Goal: Task Accomplishment & Management: Use online tool/utility

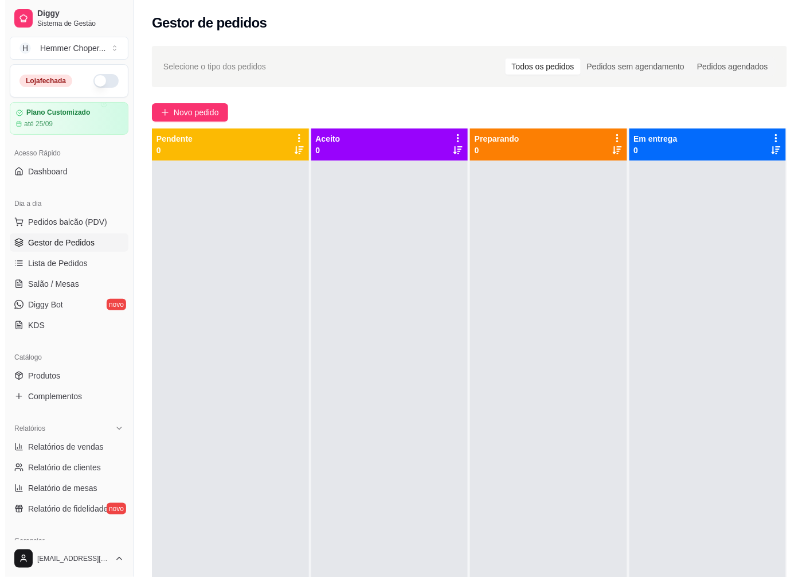
scroll to position [120, 0]
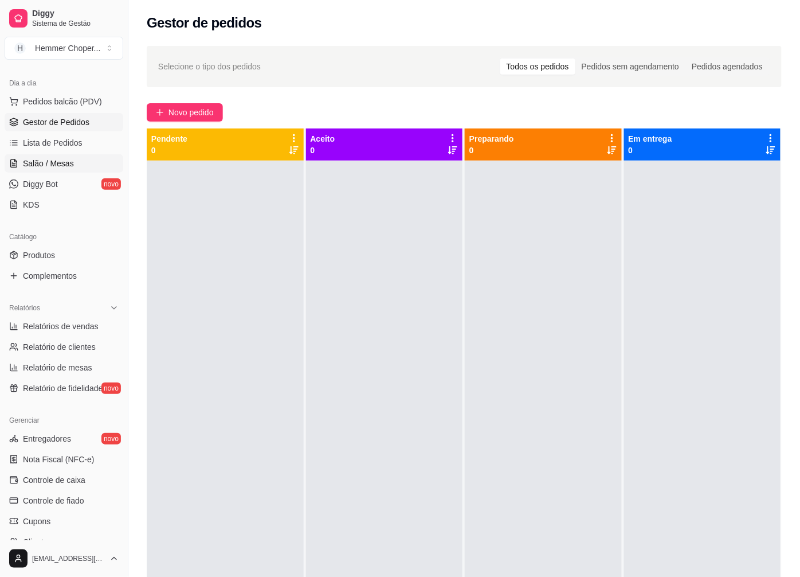
click at [60, 157] on link "Salão / Mesas" at bounding box center [64, 163] width 119 height 18
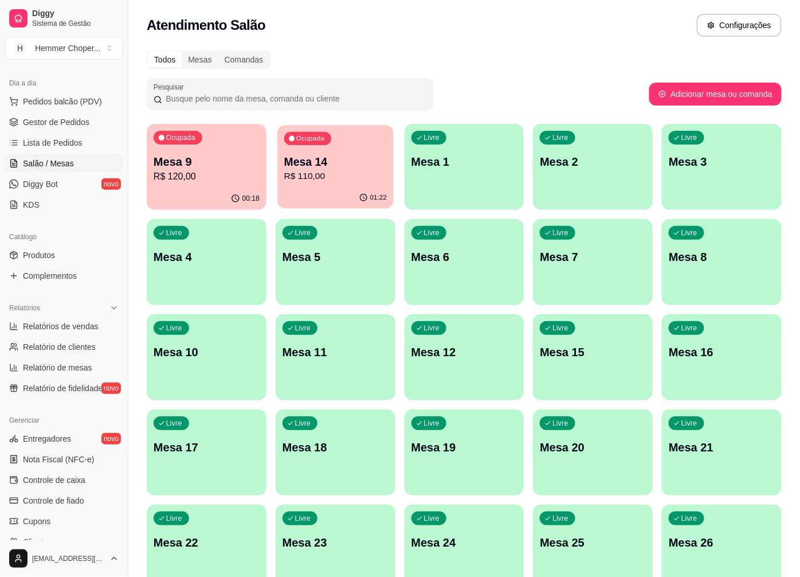
click at [328, 180] on p "R$ 110,00" at bounding box center [335, 176] width 103 height 13
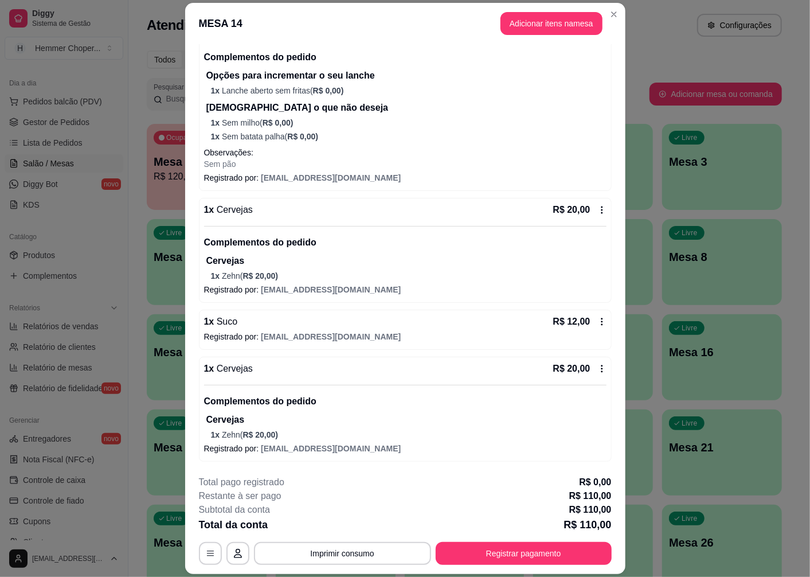
scroll to position [33, 0]
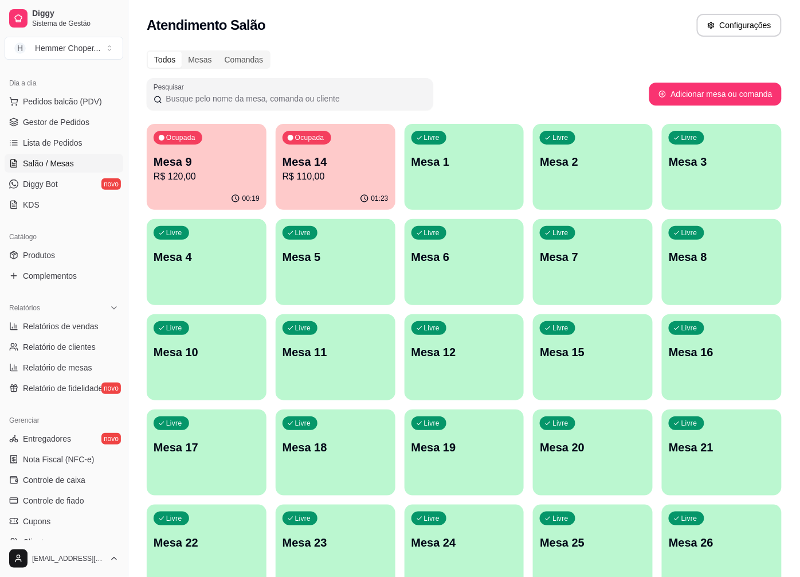
click at [244, 174] on p "R$ 120,00" at bounding box center [207, 177] width 106 height 14
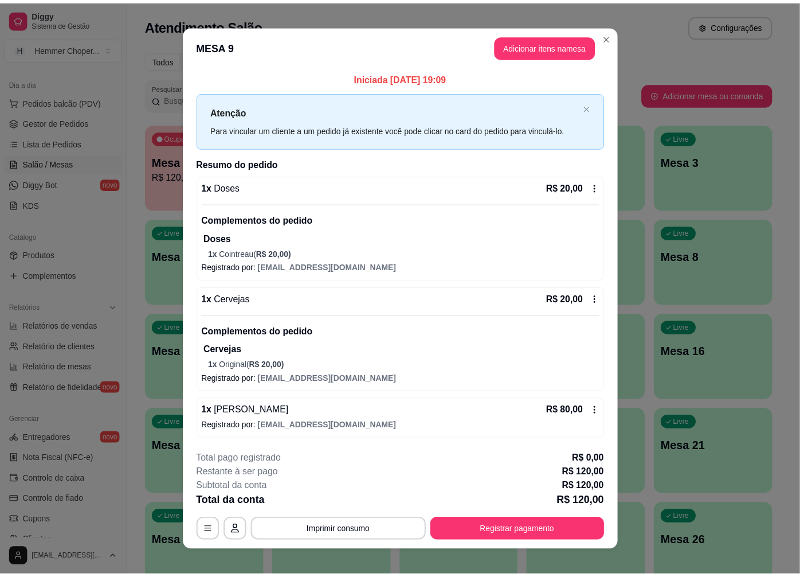
scroll to position [11, 0]
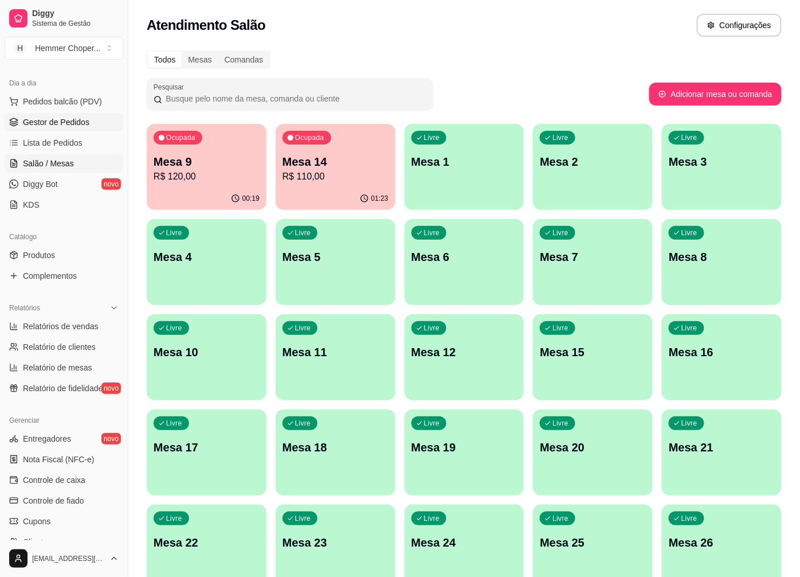
click at [72, 124] on span "Gestor de Pedidos" at bounding box center [56, 121] width 67 height 11
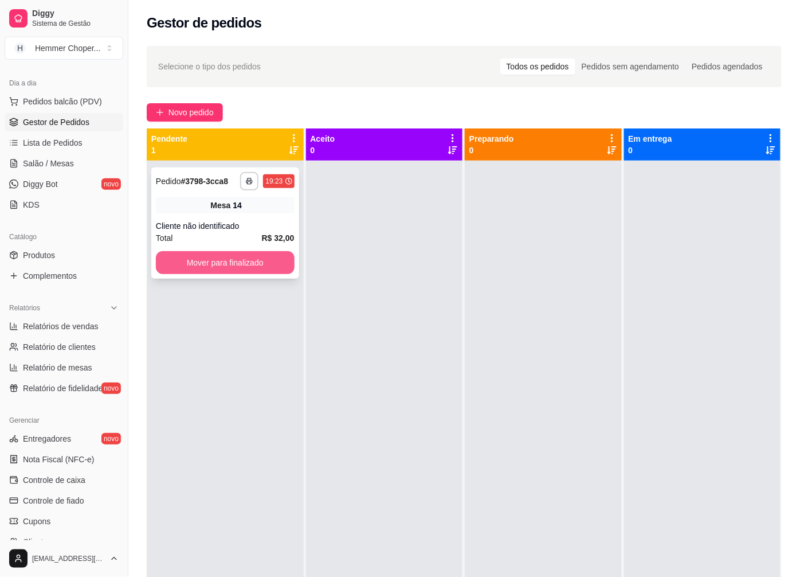
click at [237, 261] on button "Mover para finalizado" at bounding box center [225, 262] width 139 height 23
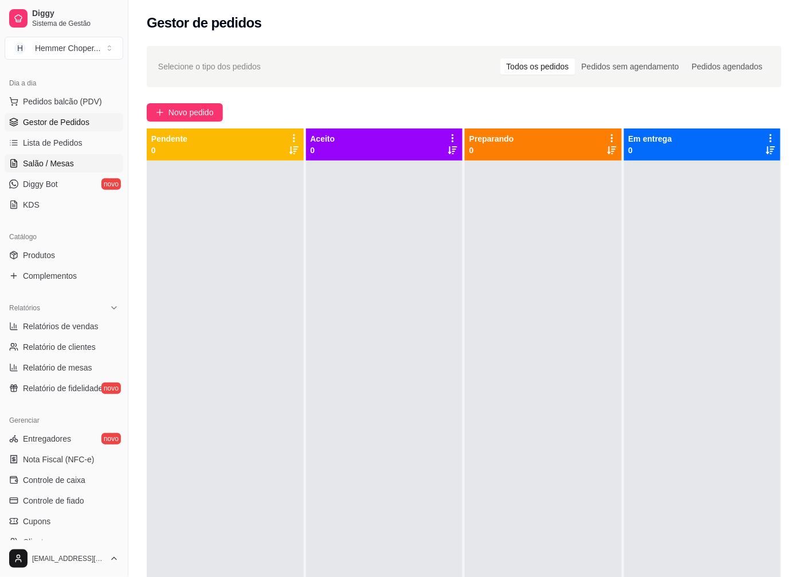
click at [69, 164] on span "Salão / Mesas" at bounding box center [48, 163] width 51 height 11
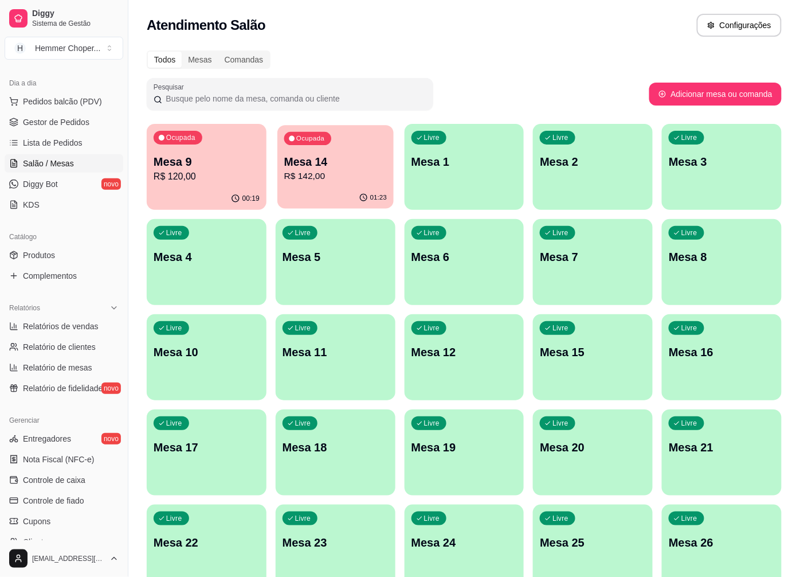
click at [327, 186] on div "Ocupada Mesa 14 R$ 142,00" at bounding box center [335, 156] width 116 height 62
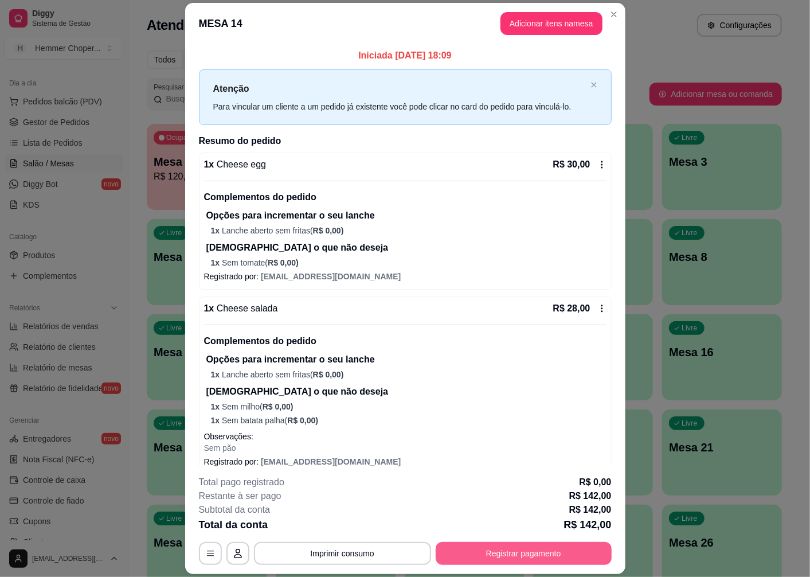
click at [489, 557] on button "Registrar pagamento" at bounding box center [524, 553] width 176 height 23
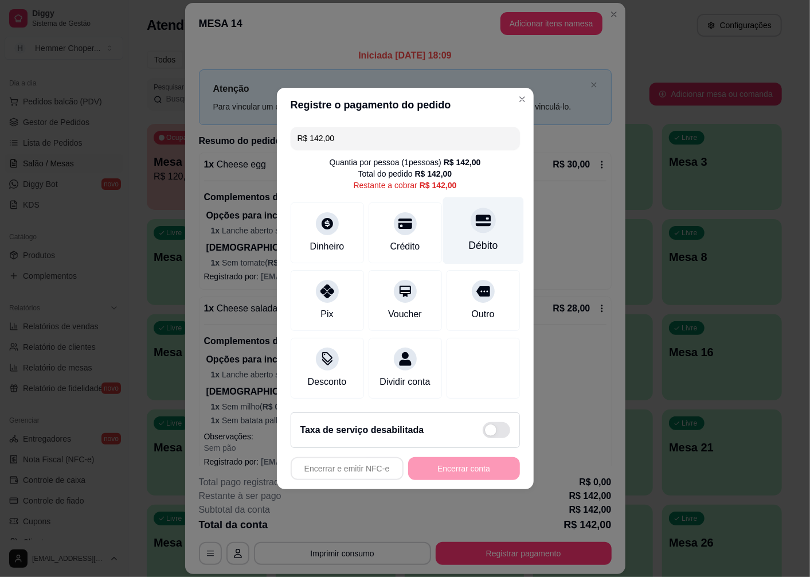
click at [478, 228] on div "Débito" at bounding box center [483, 230] width 81 height 67
type input "R$ 0,00"
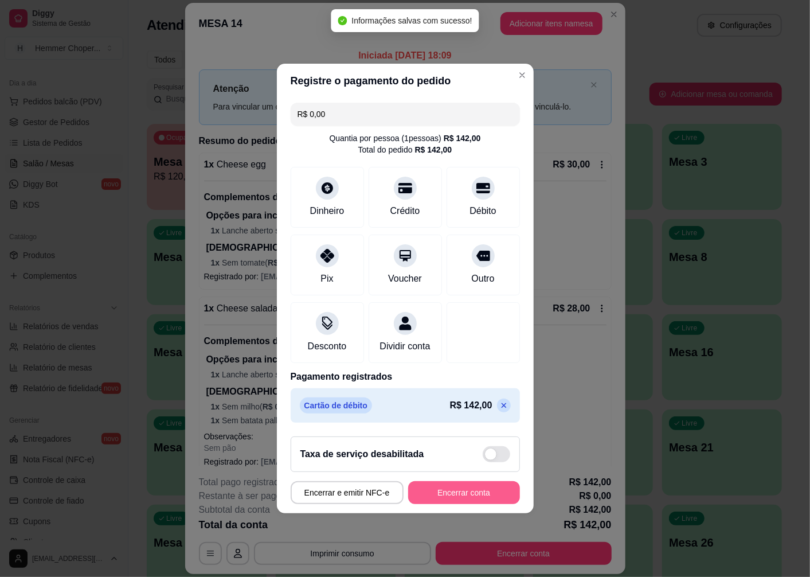
click at [461, 498] on button "Encerrar conta" at bounding box center [464, 492] width 112 height 23
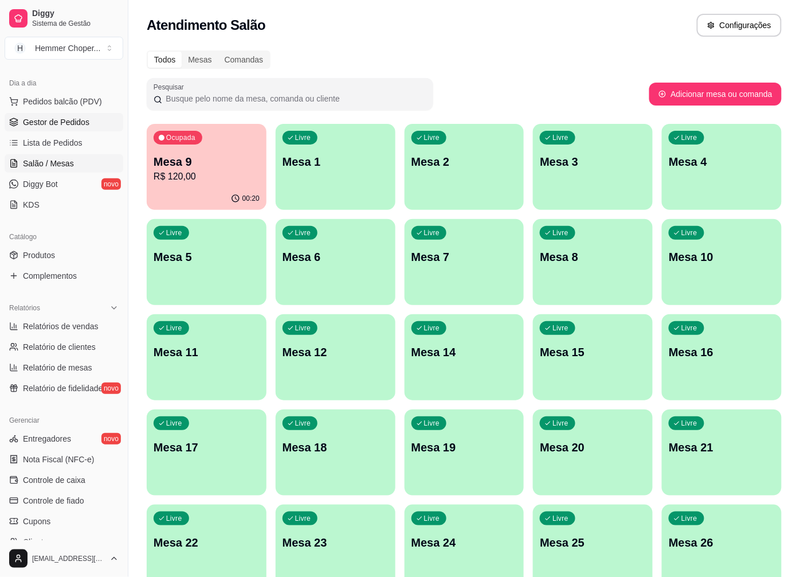
click at [75, 124] on span "Gestor de Pedidos" at bounding box center [56, 121] width 67 height 11
